Goal: Task Accomplishment & Management: Use online tool/utility

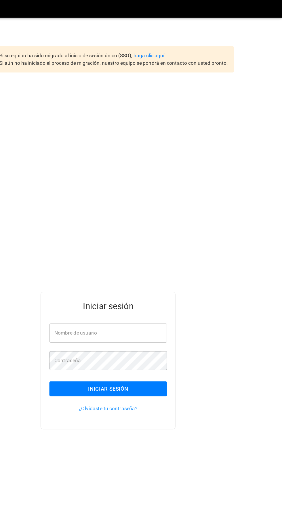
click at [160, 277] on input "Nombre de usuario" at bounding box center [140, 269] width 95 height 15
type input "**********"
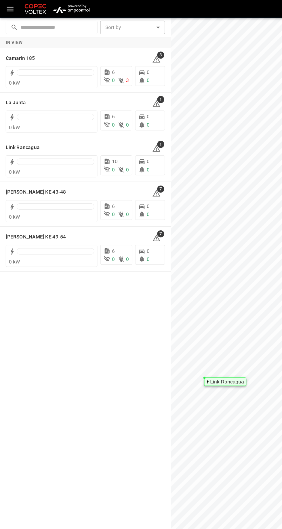
click at [32, 45] on icon at bounding box center [32, 46] width 7 height 7
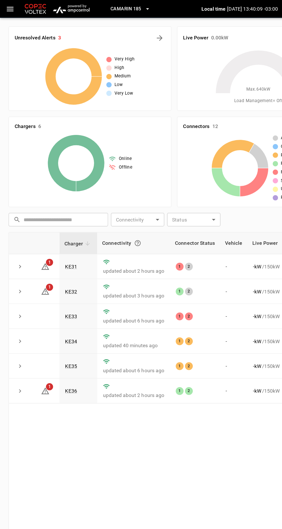
click at [60, 217] on link "KE31" at bounding box center [58, 215] width 10 height 5
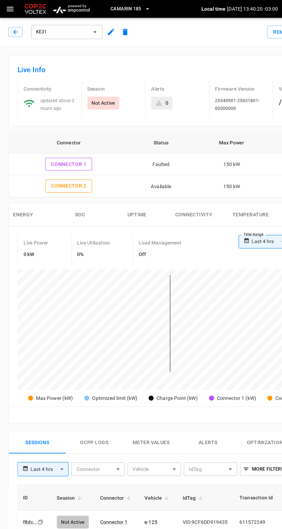
scroll to position [0, 58]
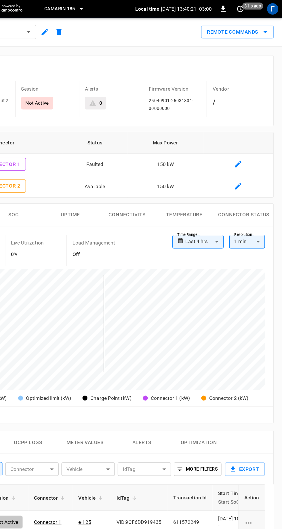
click at [268, 26] on icon "remote commands options" at bounding box center [268, 25] width 3 height 1
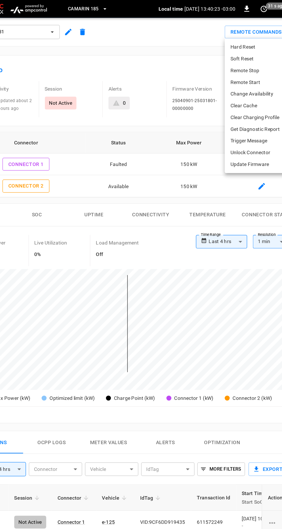
scroll to position [0, 0]
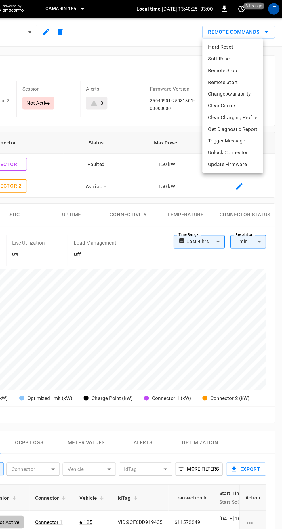
click at [239, 36] on li "Hard Reset" at bounding box center [240, 37] width 49 height 9
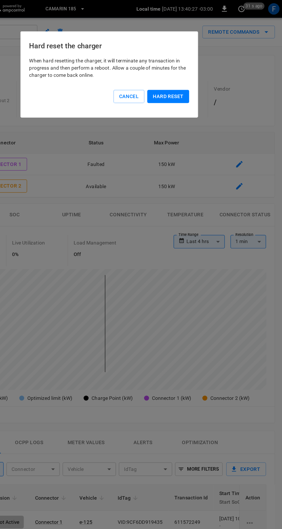
click at [196, 77] on button "Hard reset" at bounding box center [189, 78] width 34 height 11
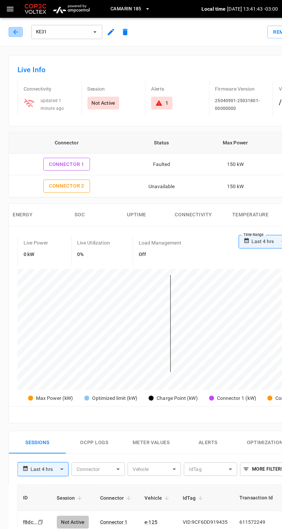
click at [14, 23] on icon "button" at bounding box center [13, 26] width 6 height 6
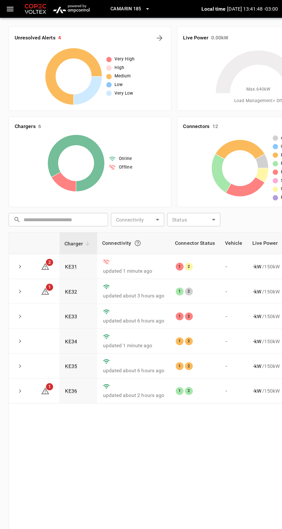
click at [60, 214] on link "KE31" at bounding box center [58, 215] width 10 height 5
